Goal: Book appointment/travel/reservation

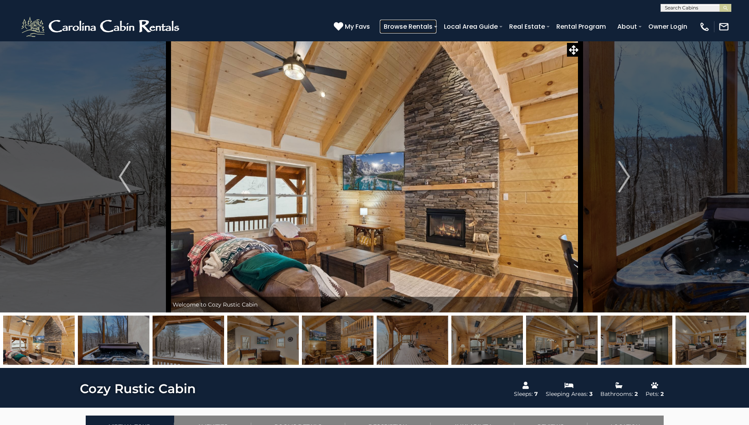
click at [411, 26] on link "Browse Rentals" at bounding box center [408, 27] width 57 height 14
